Goal: Find specific page/section: Find specific page/section

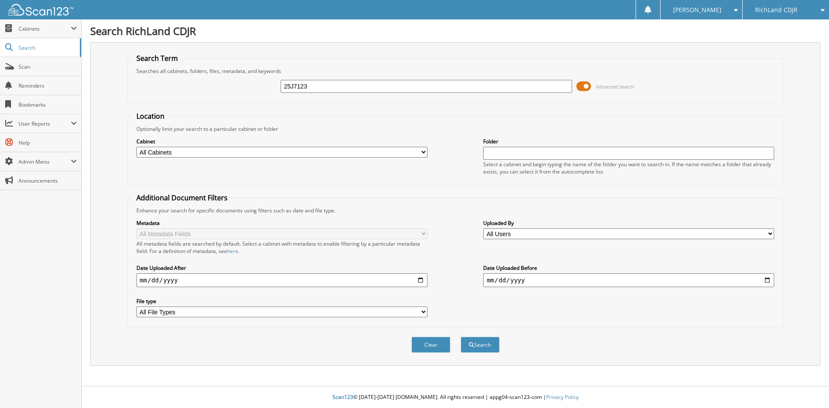
type input "25J7123"
click at [461, 337] on button "Search" at bounding box center [480, 345] width 39 height 16
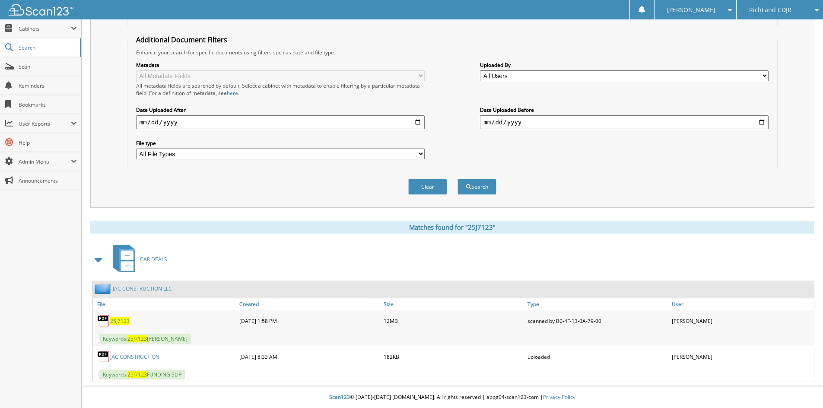
click at [120, 321] on span "25J7123" at bounding box center [119, 320] width 19 height 7
click at [785, 3] on div "RichLand CDJR" at bounding box center [780, 9] width 78 height 19
click at [775, 31] on link "RichLand Chevrolet" at bounding box center [779, 26] width 86 height 15
